Goal: Task Accomplishment & Management: Use online tool/utility

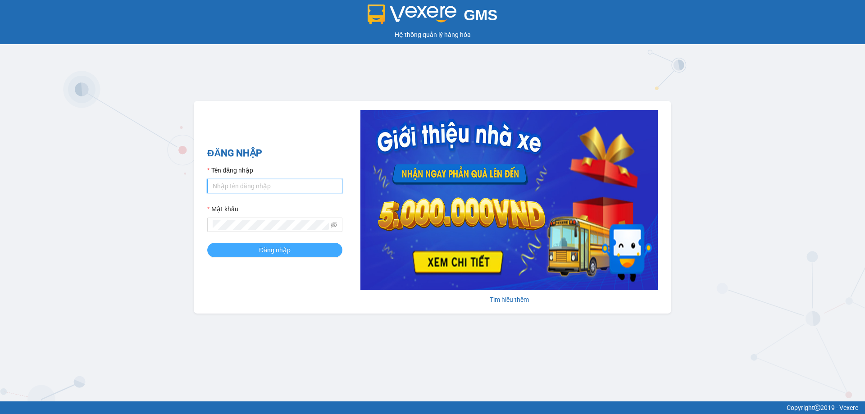
type input "hienhl.ct"
click at [238, 247] on button "Đăng nhập" at bounding box center [274, 250] width 135 height 14
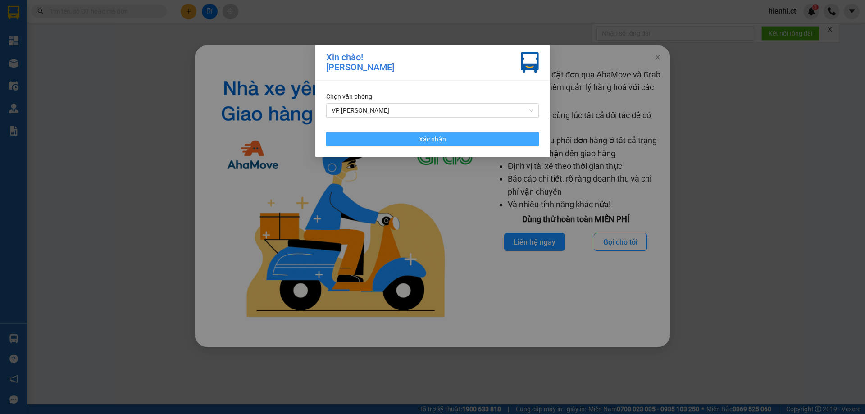
click at [433, 138] on span "Xác nhận" at bounding box center [432, 139] width 27 height 10
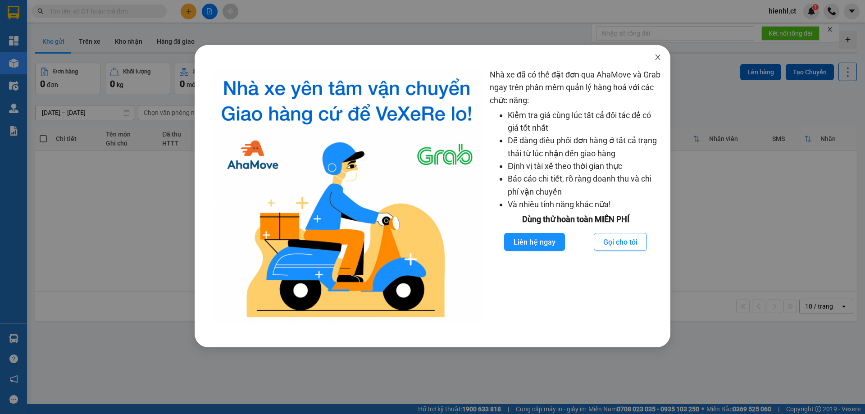
click at [657, 58] on icon "close" at bounding box center [657, 57] width 5 height 5
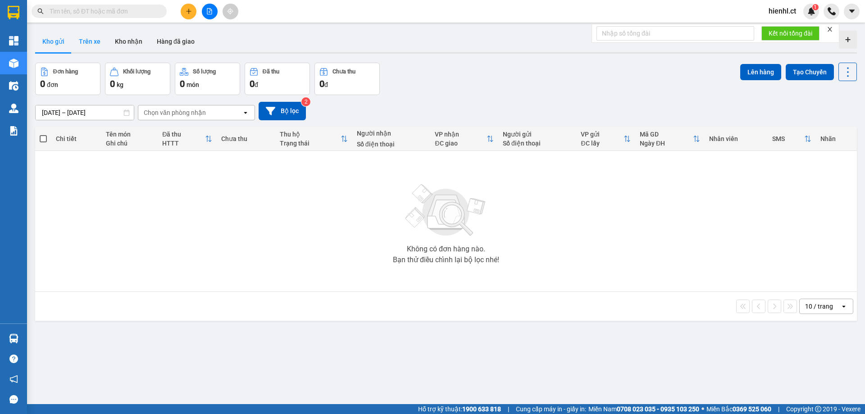
click at [90, 39] on button "Trên xe" at bounding box center [90, 42] width 36 height 22
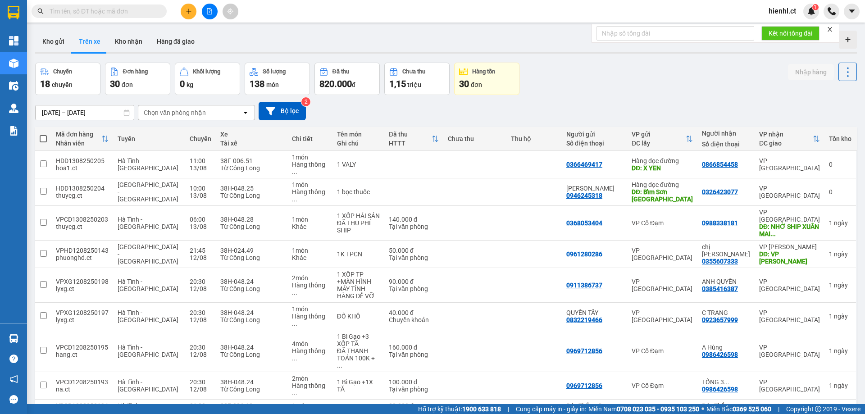
click at [365, 105] on div "[DATE] – [DATE] Press the down arrow key to interact with the calendar and sele…" at bounding box center [446, 111] width 822 height 18
click at [119, 11] on input "text" at bounding box center [103, 11] width 106 height 10
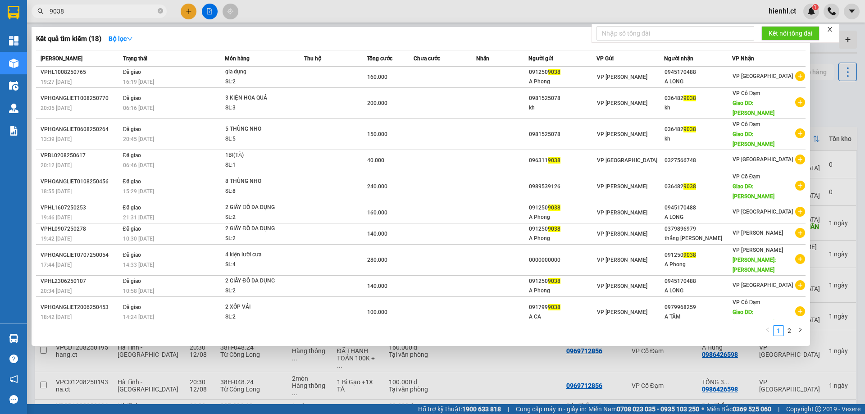
drag, startPoint x: 70, startPoint y: 10, endPoint x: 46, endPoint y: 11, distance: 23.4
click at [46, 11] on span "9038" at bounding box center [99, 12] width 135 height 14
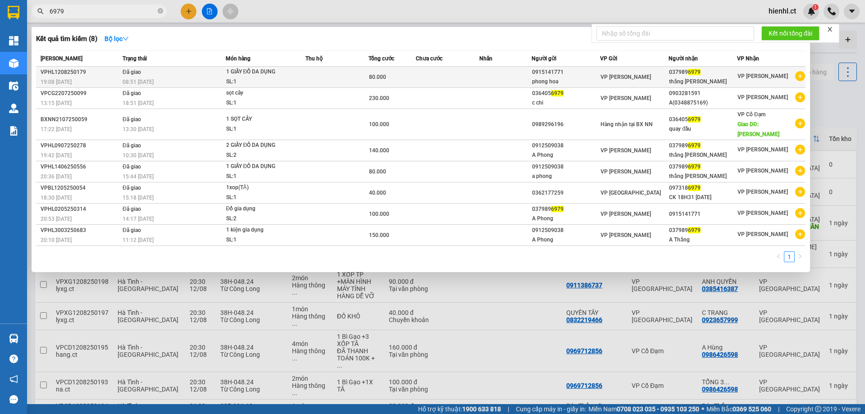
type input "6979"
click at [270, 73] on div "1 GIẤY ĐỒ DA DỤNG" at bounding box center [260, 72] width 68 height 10
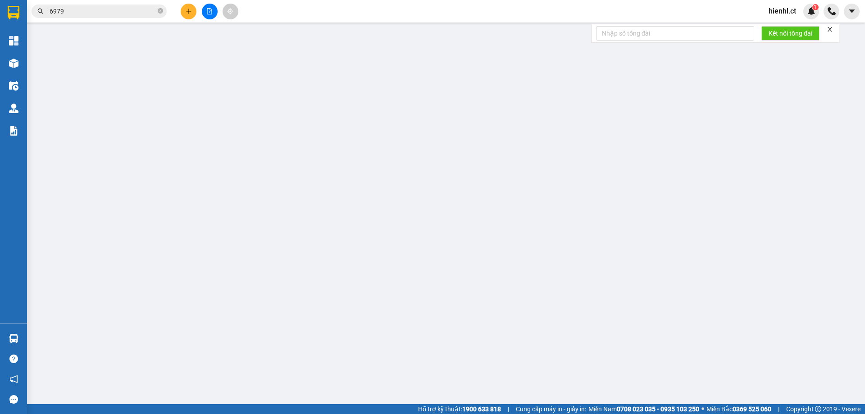
type input "0915141771"
type input "phong hoa"
type input "0379896979"
type input "thắng [PERSON_NAME]"
type input "80.000"
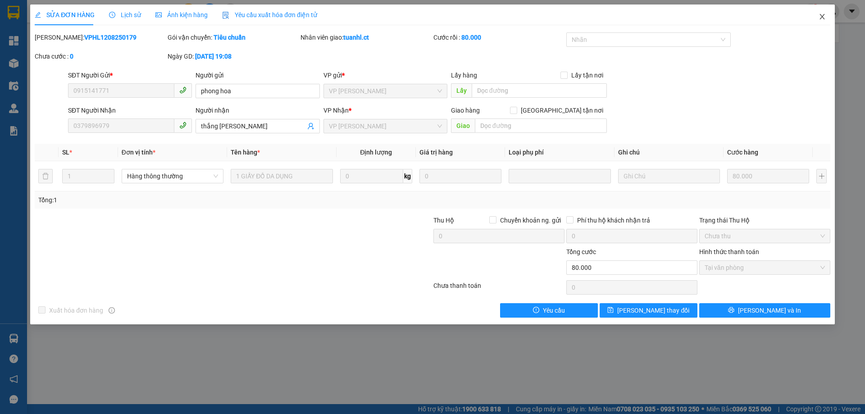
click at [824, 16] on icon "close" at bounding box center [822, 16] width 7 height 7
